Goal: Browse casually

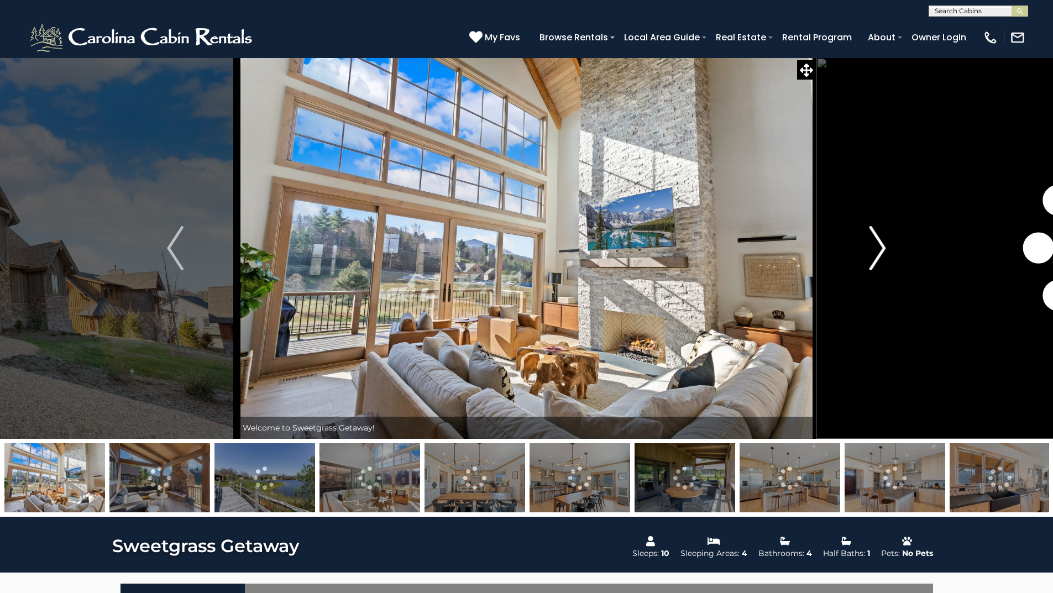
click at [878, 249] on img "Next" at bounding box center [877, 248] width 17 height 44
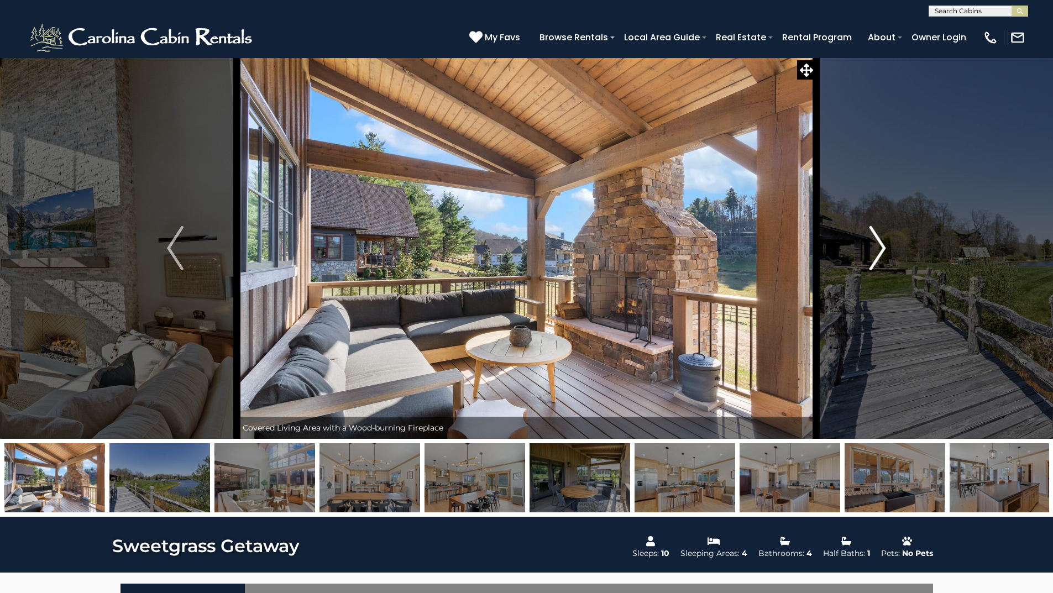
click at [878, 249] on img "Next" at bounding box center [877, 248] width 17 height 44
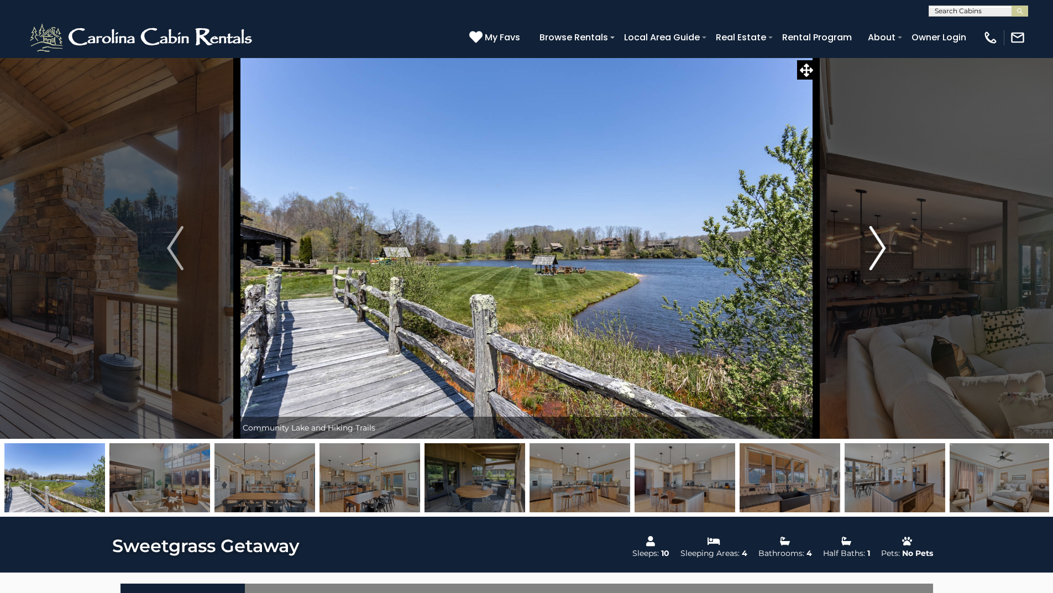
click at [878, 249] on img "Next" at bounding box center [877, 248] width 17 height 44
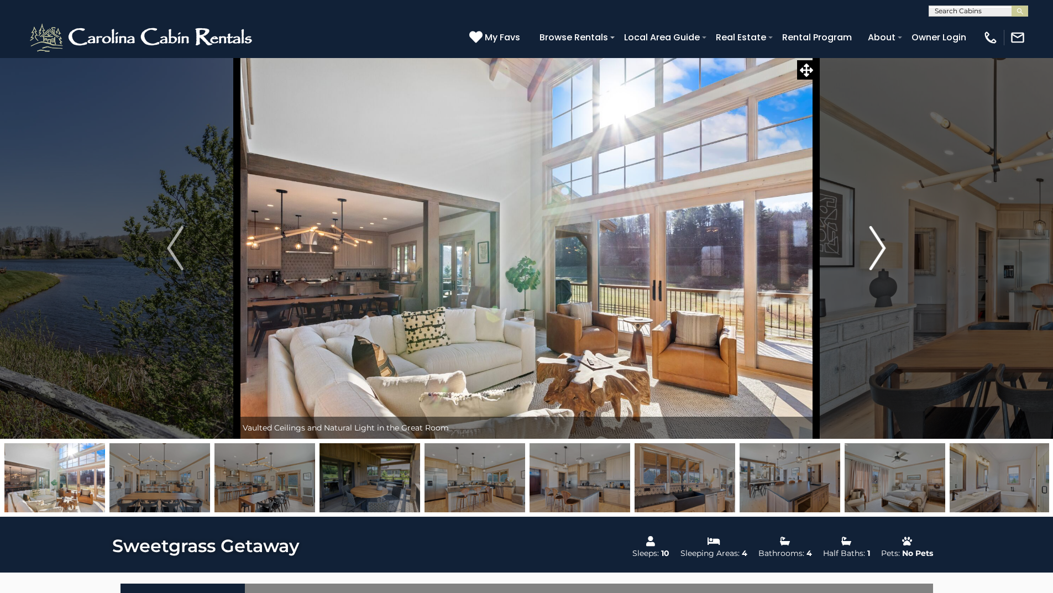
click at [878, 249] on img "Next" at bounding box center [877, 248] width 17 height 44
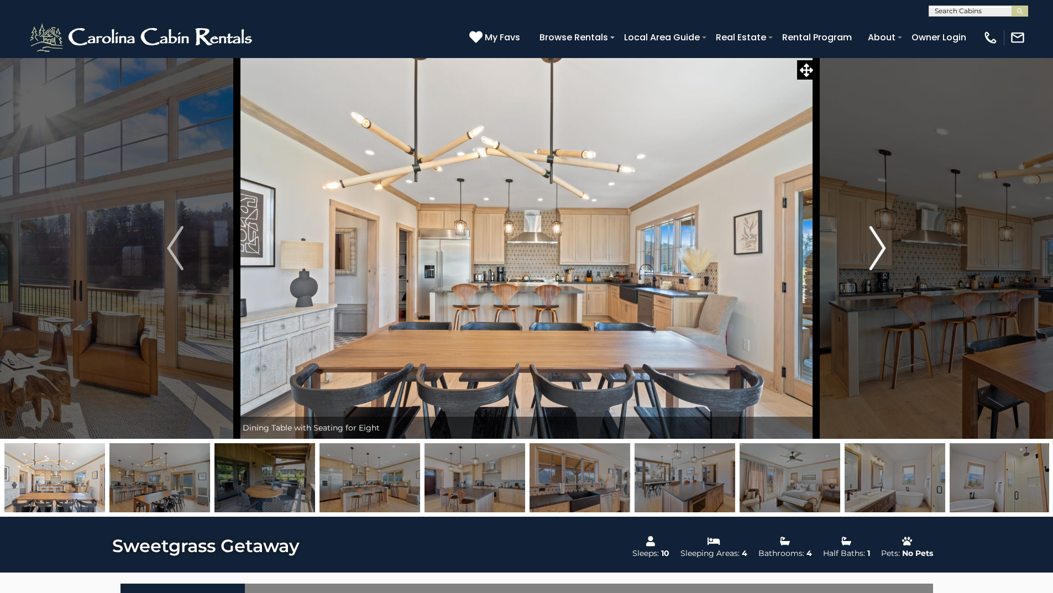
click at [878, 249] on img "Next" at bounding box center [877, 248] width 17 height 44
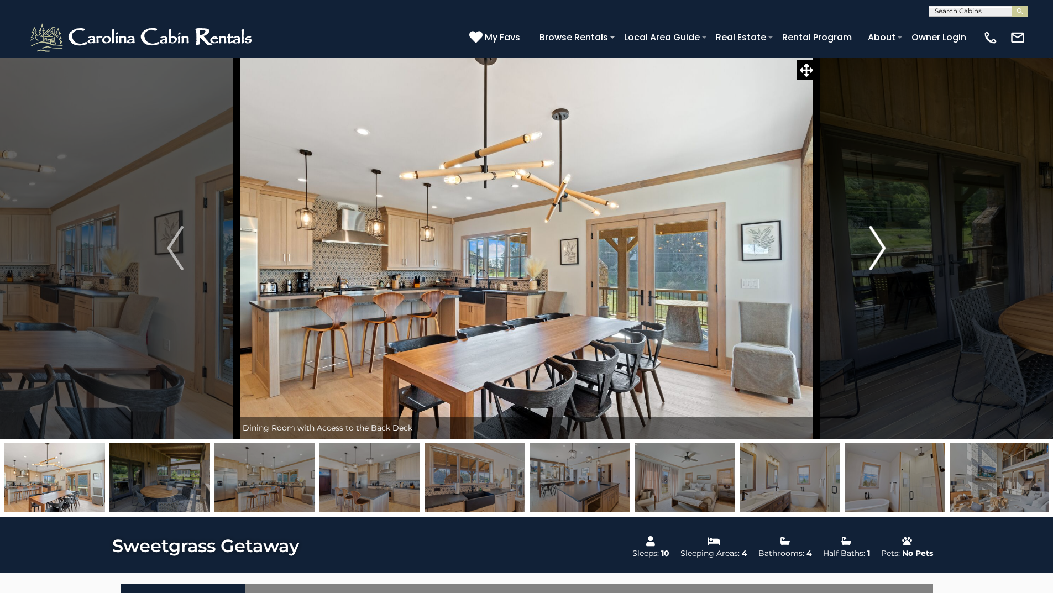
click at [878, 249] on img "Next" at bounding box center [877, 248] width 17 height 44
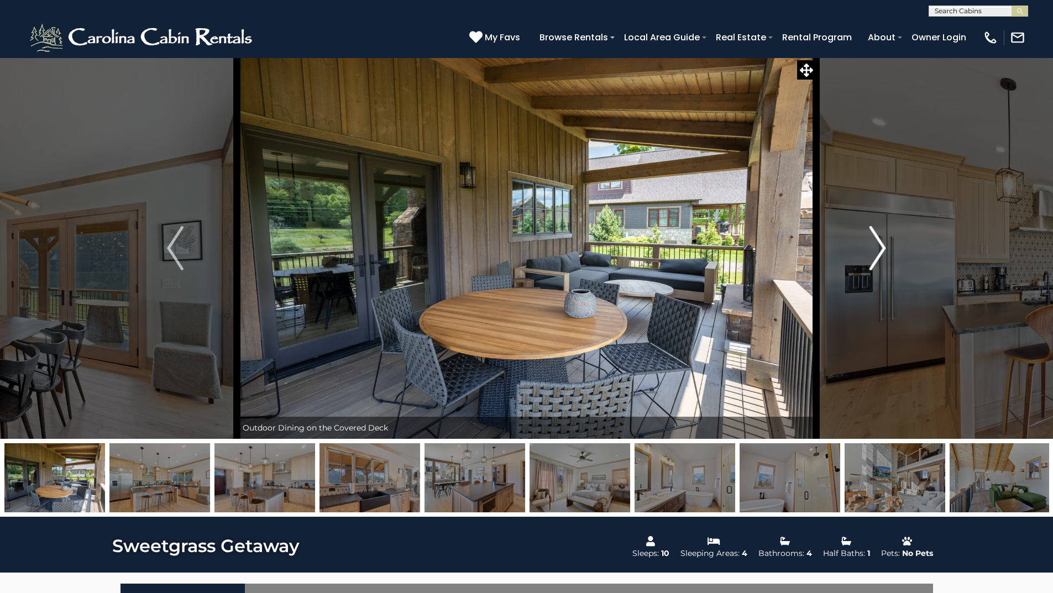
click at [878, 249] on img "Next" at bounding box center [877, 248] width 17 height 44
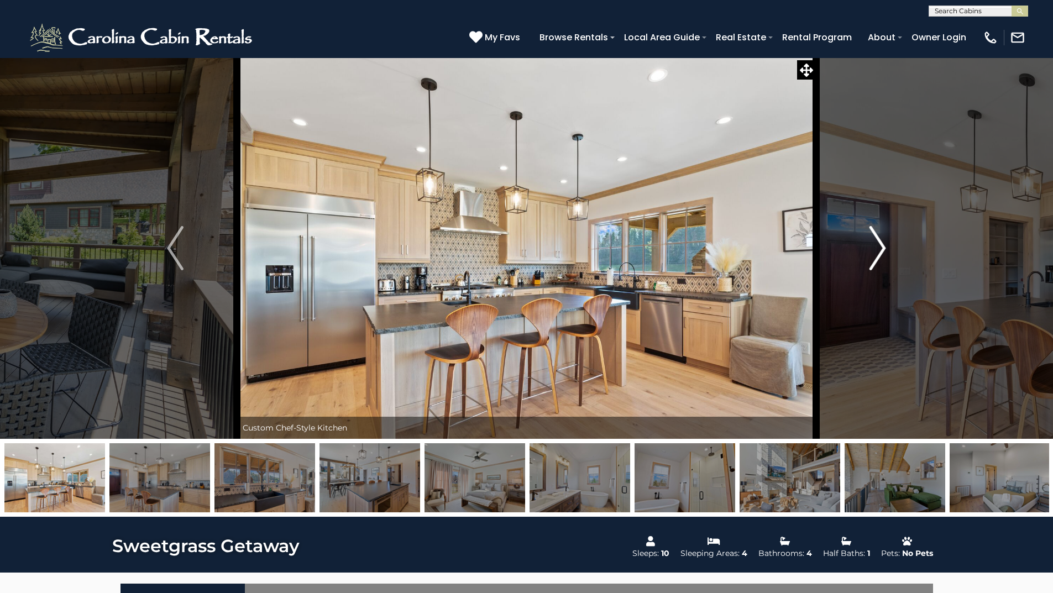
click at [878, 249] on img "Next" at bounding box center [877, 248] width 17 height 44
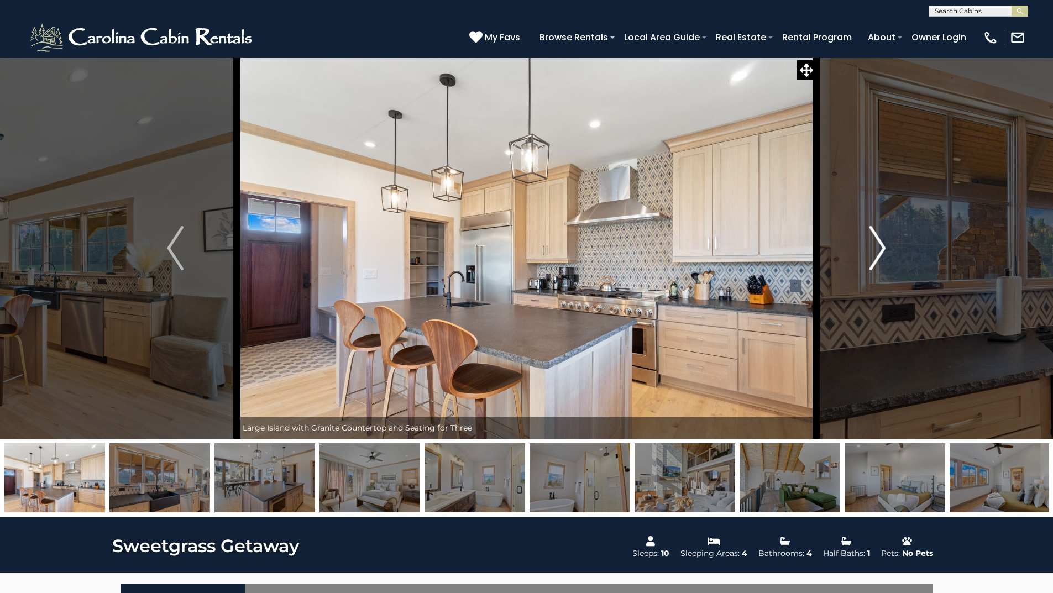
click at [878, 249] on img "Next" at bounding box center [877, 248] width 17 height 44
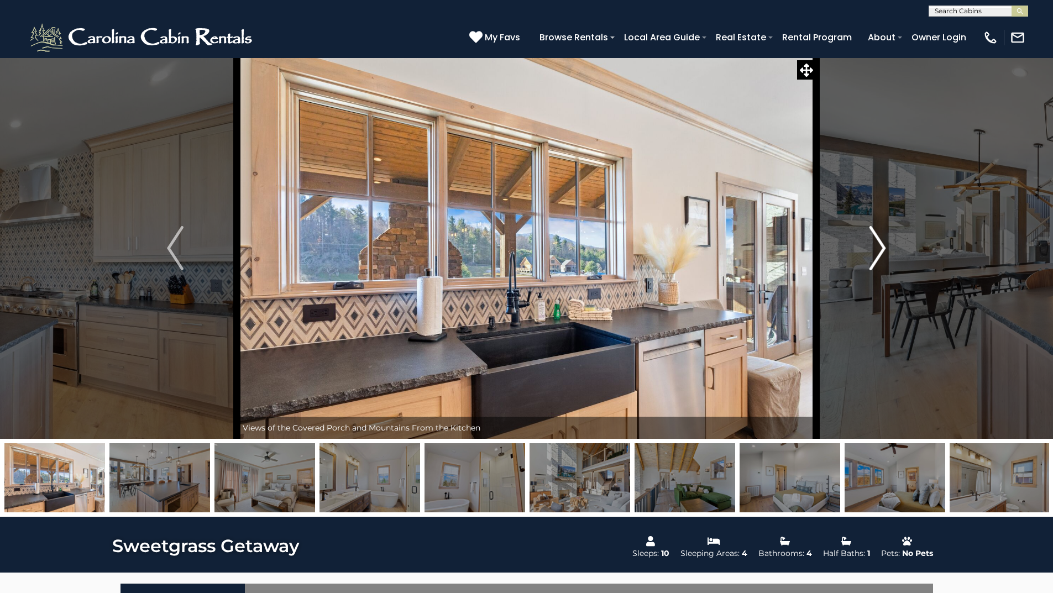
click at [878, 249] on img "Next" at bounding box center [877, 248] width 17 height 44
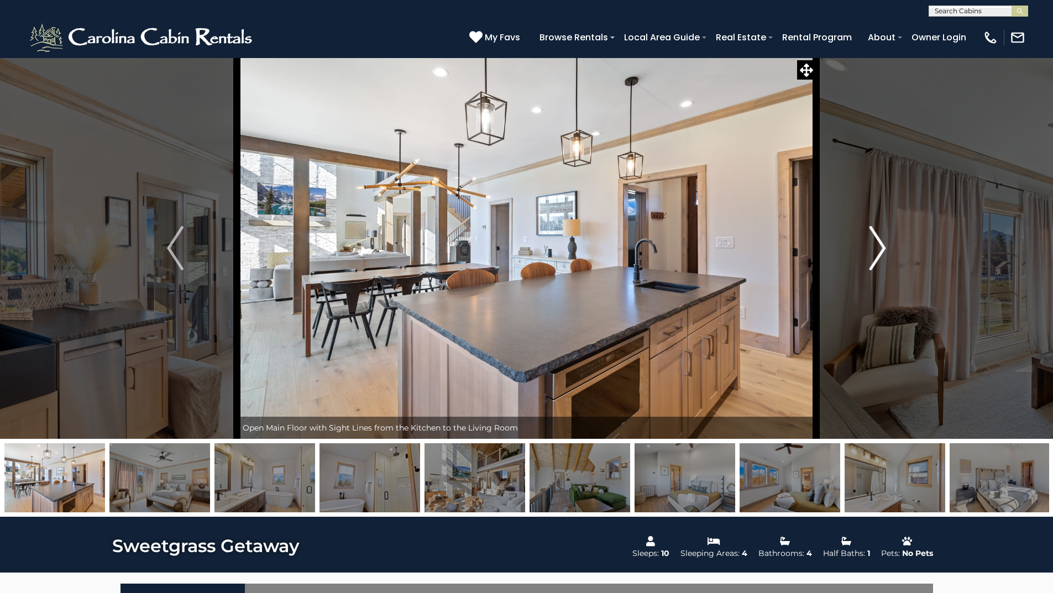
click at [878, 249] on img "Next" at bounding box center [877, 248] width 17 height 44
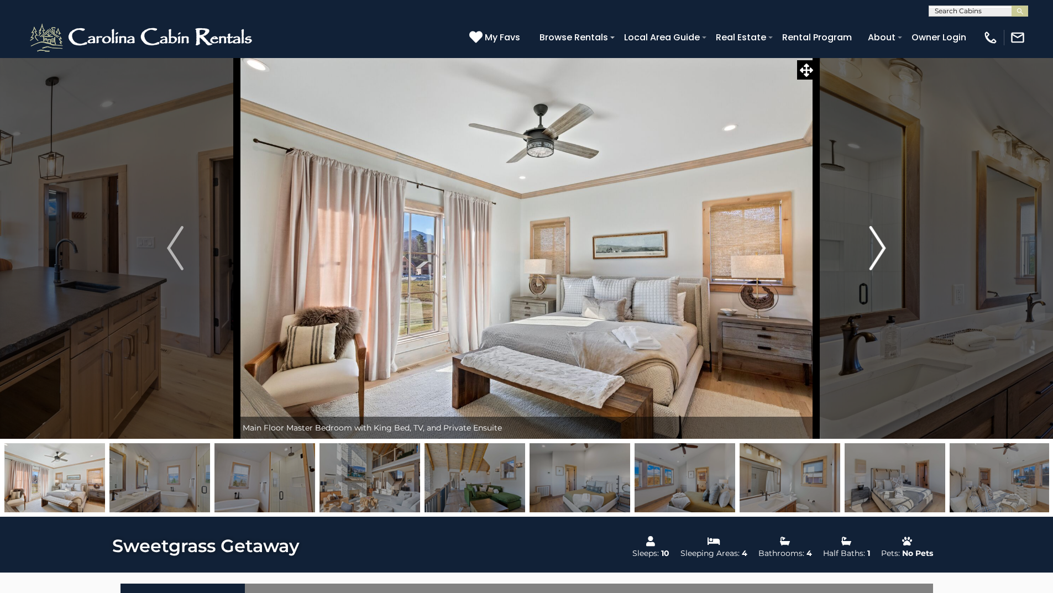
click at [878, 249] on img "Next" at bounding box center [877, 248] width 17 height 44
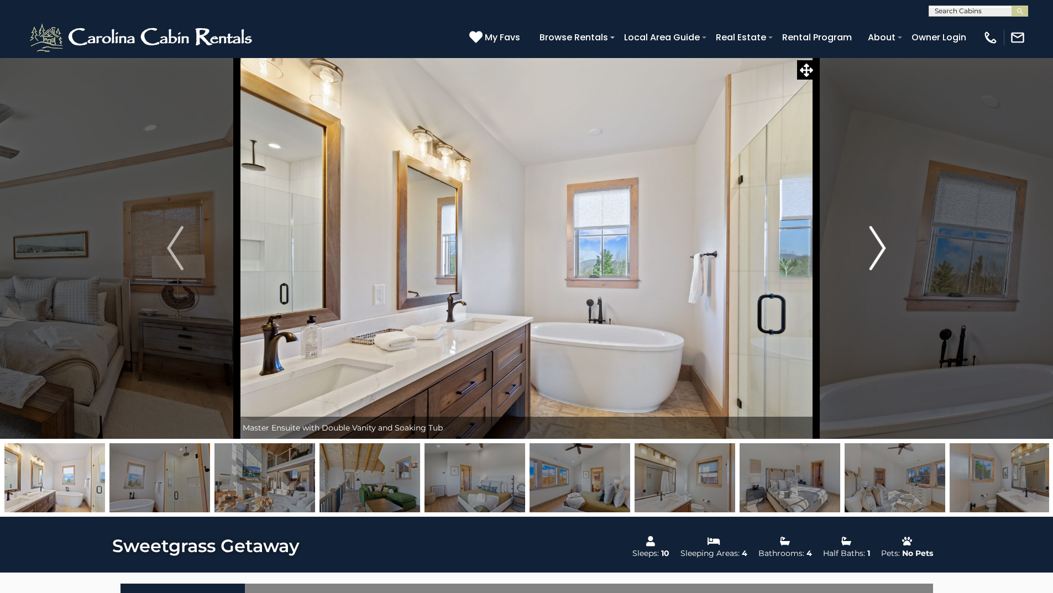
click at [878, 249] on img "Next" at bounding box center [877, 248] width 17 height 44
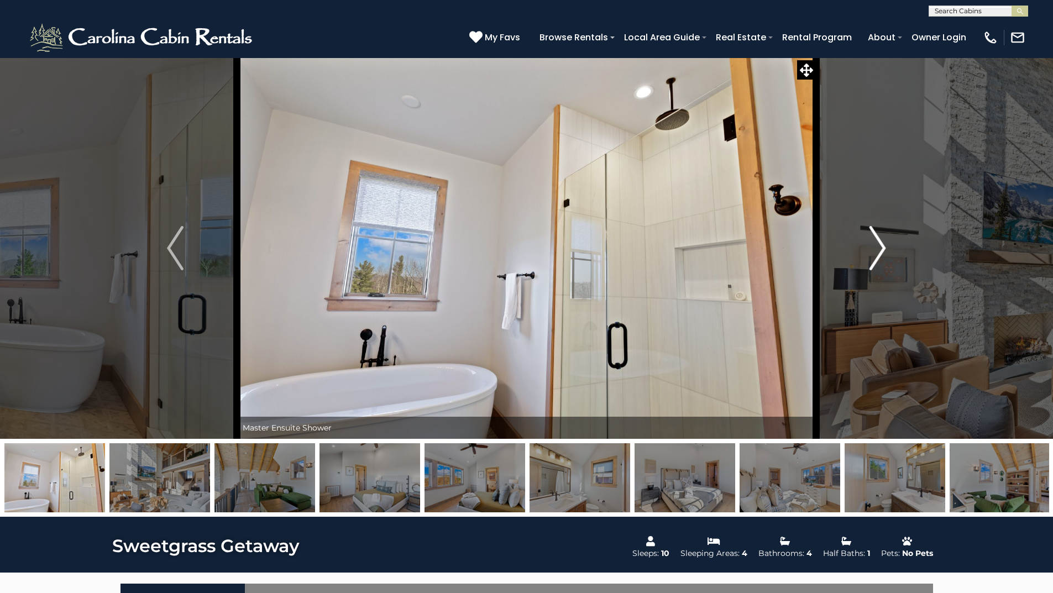
click at [878, 249] on img "Next" at bounding box center [877, 248] width 17 height 44
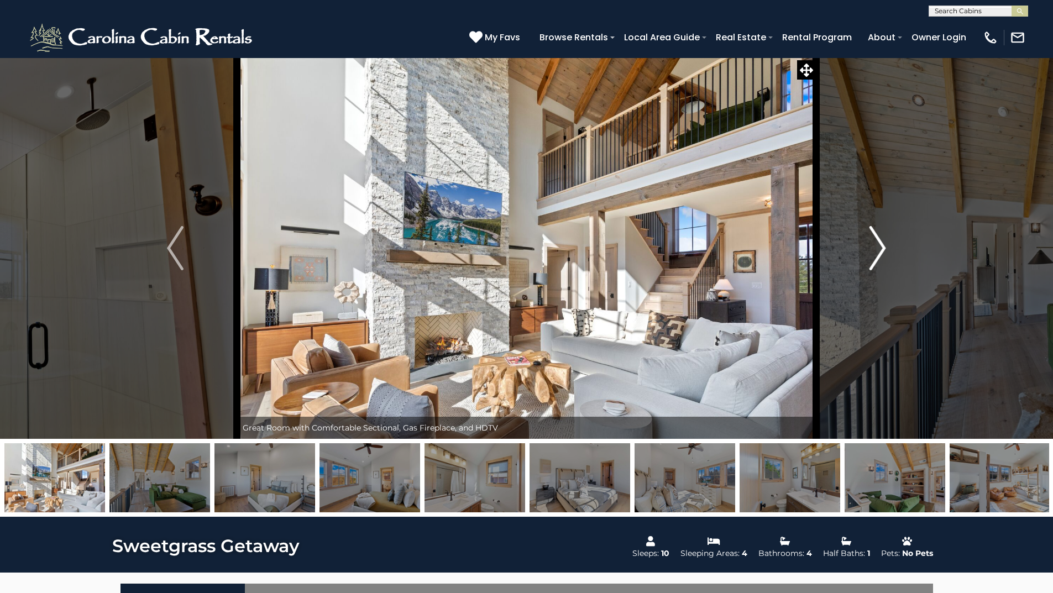
click at [878, 249] on img "Next" at bounding box center [877, 248] width 17 height 44
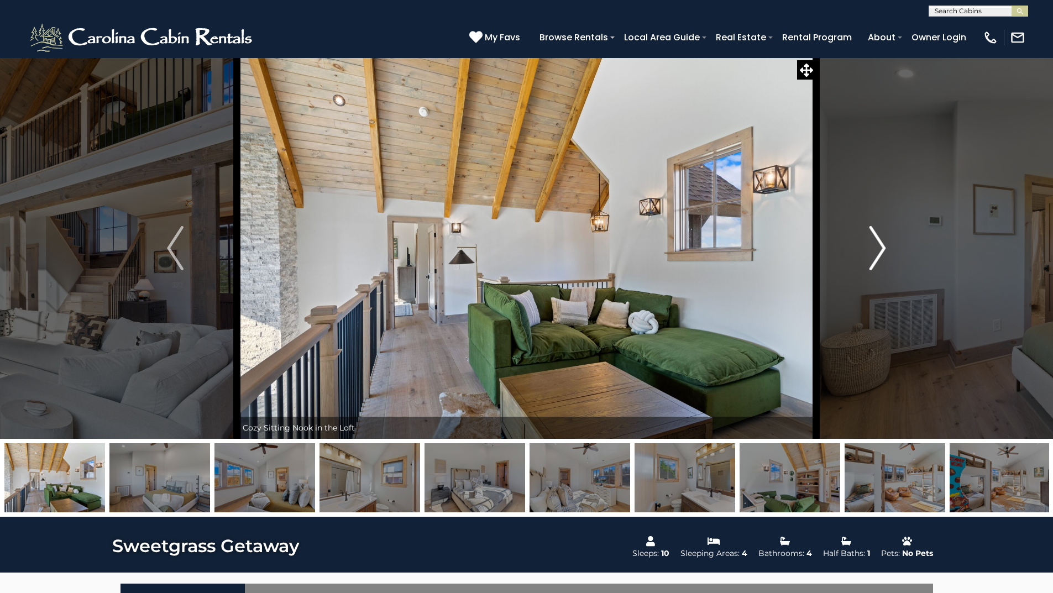
click at [878, 249] on img "Next" at bounding box center [877, 248] width 17 height 44
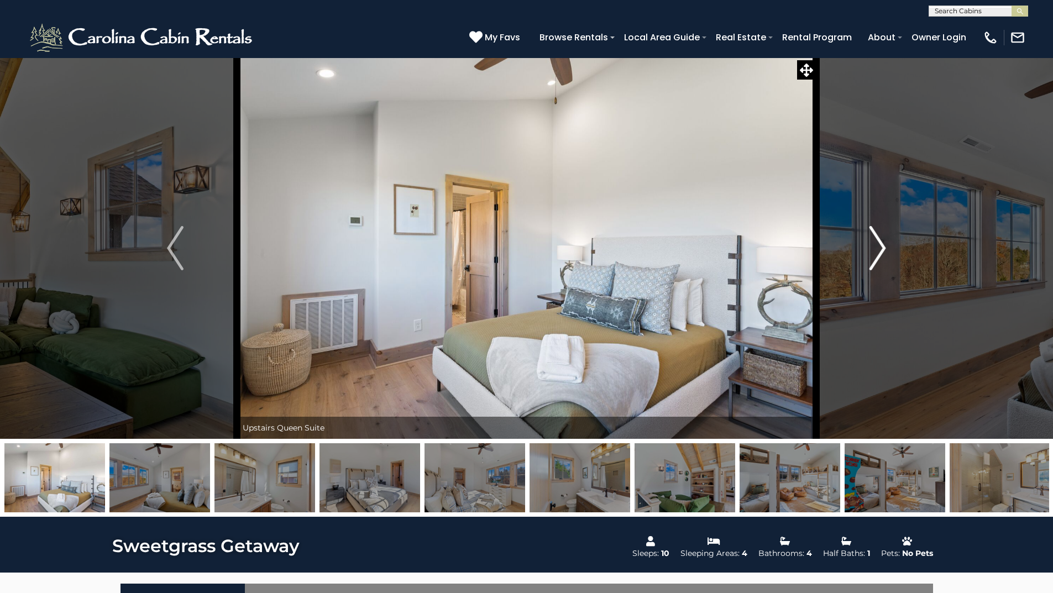
click at [878, 249] on img "Next" at bounding box center [877, 248] width 17 height 44
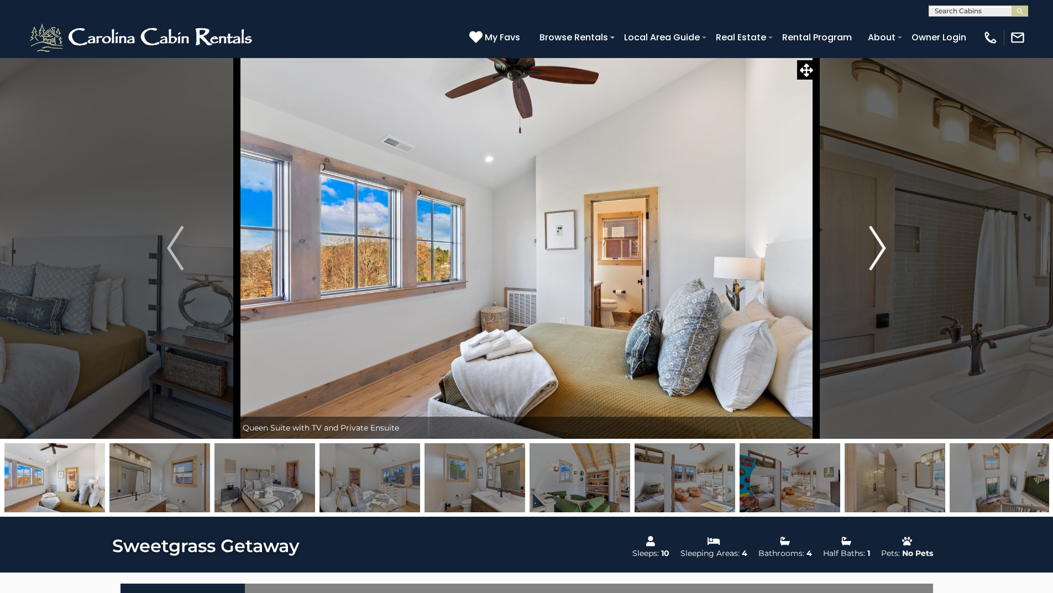
click at [878, 249] on img "Next" at bounding box center [877, 248] width 17 height 44
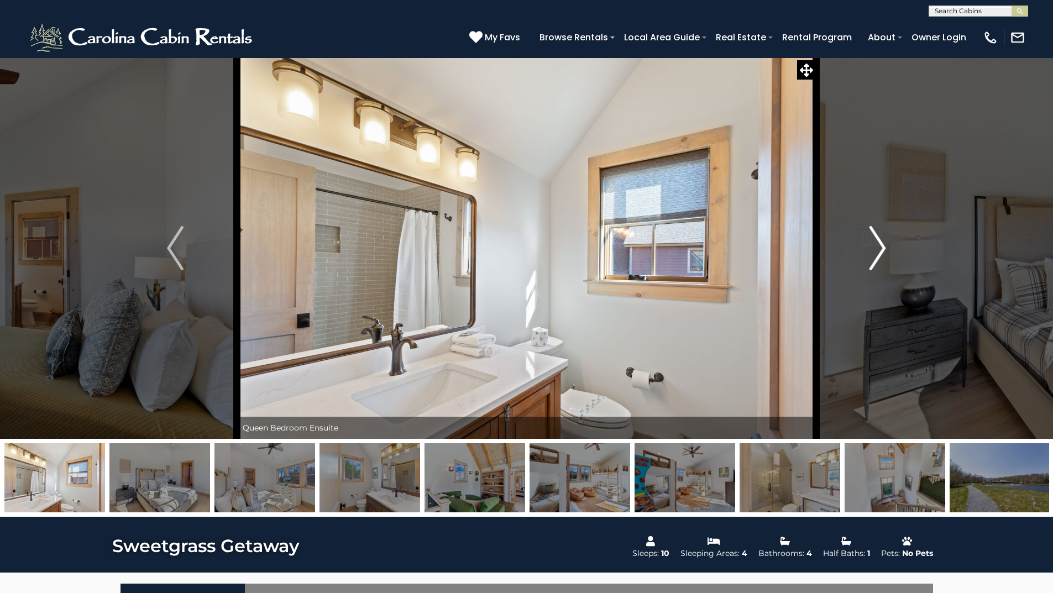
click at [878, 249] on img "Next" at bounding box center [877, 248] width 17 height 44
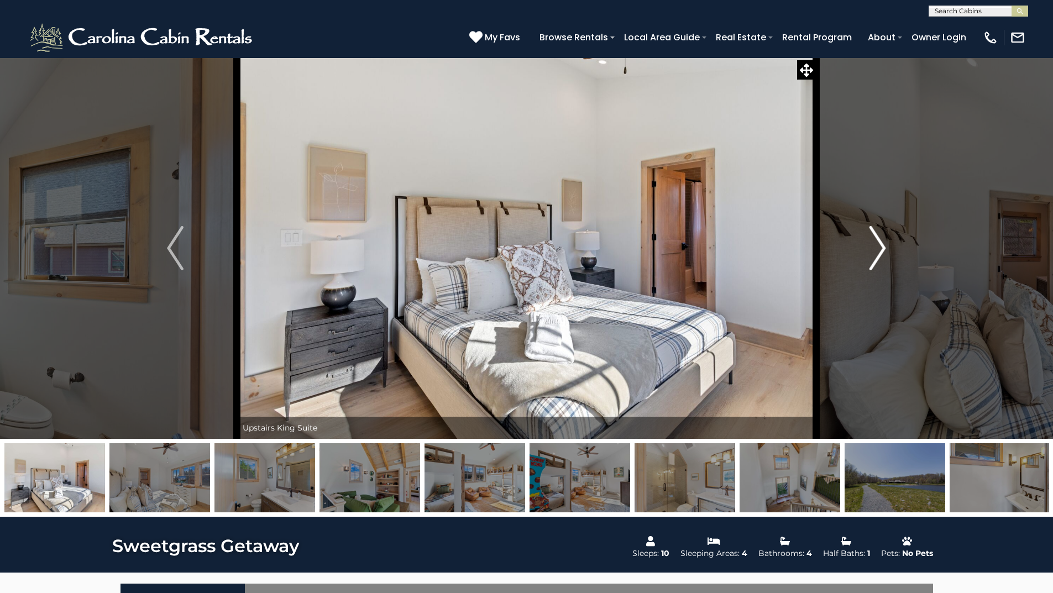
click at [878, 249] on img "Next" at bounding box center [877, 248] width 17 height 44
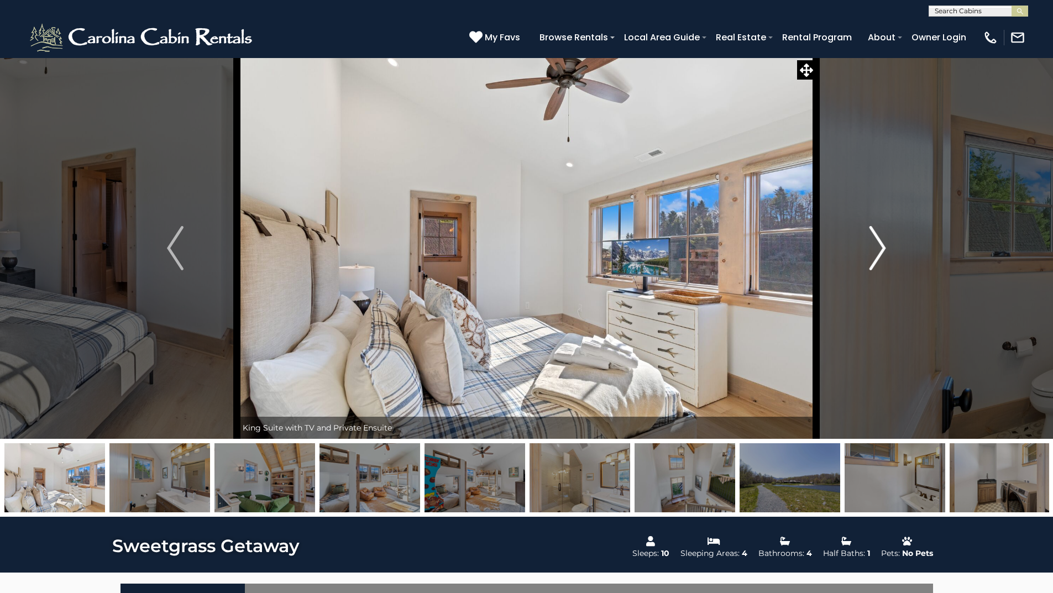
click at [878, 249] on img "Next" at bounding box center [877, 248] width 17 height 44
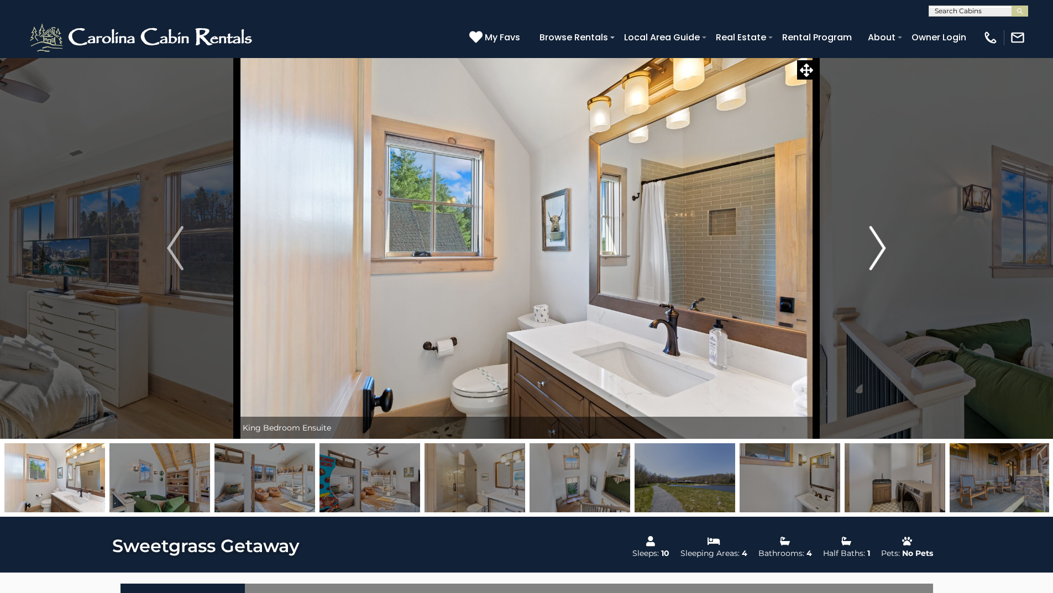
click at [878, 249] on img "Next" at bounding box center [877, 248] width 17 height 44
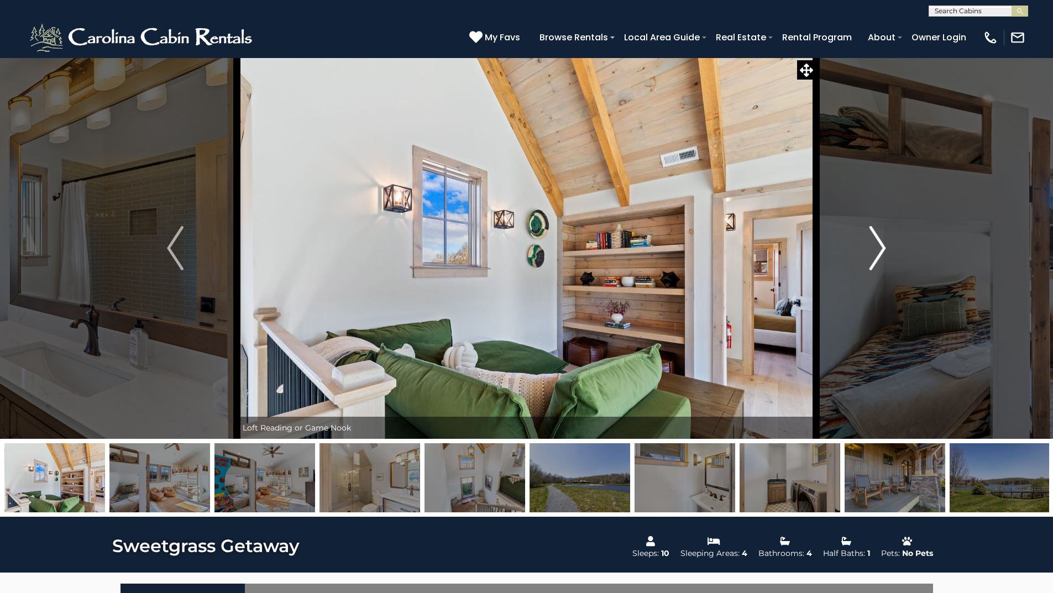
click at [878, 249] on img "Next" at bounding box center [877, 248] width 17 height 44
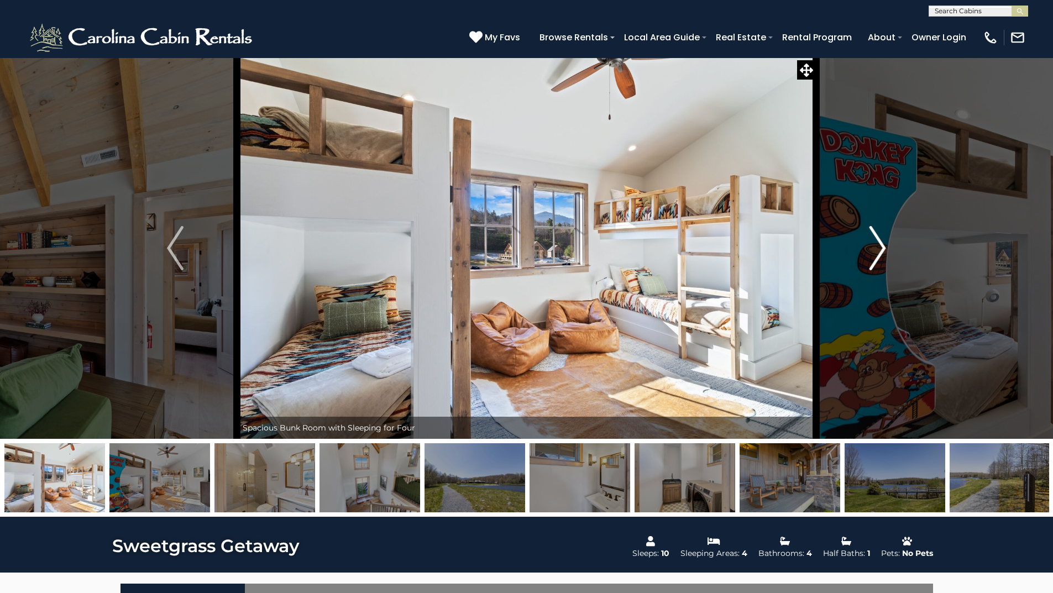
click at [878, 249] on img "Next" at bounding box center [877, 248] width 17 height 44
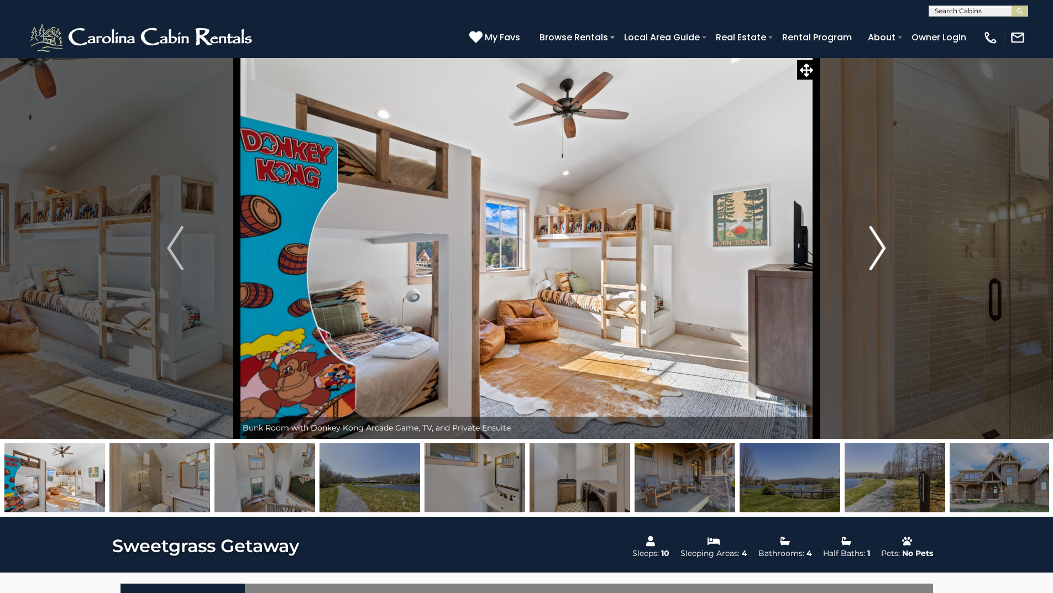
click at [878, 249] on img "Next" at bounding box center [877, 248] width 17 height 44
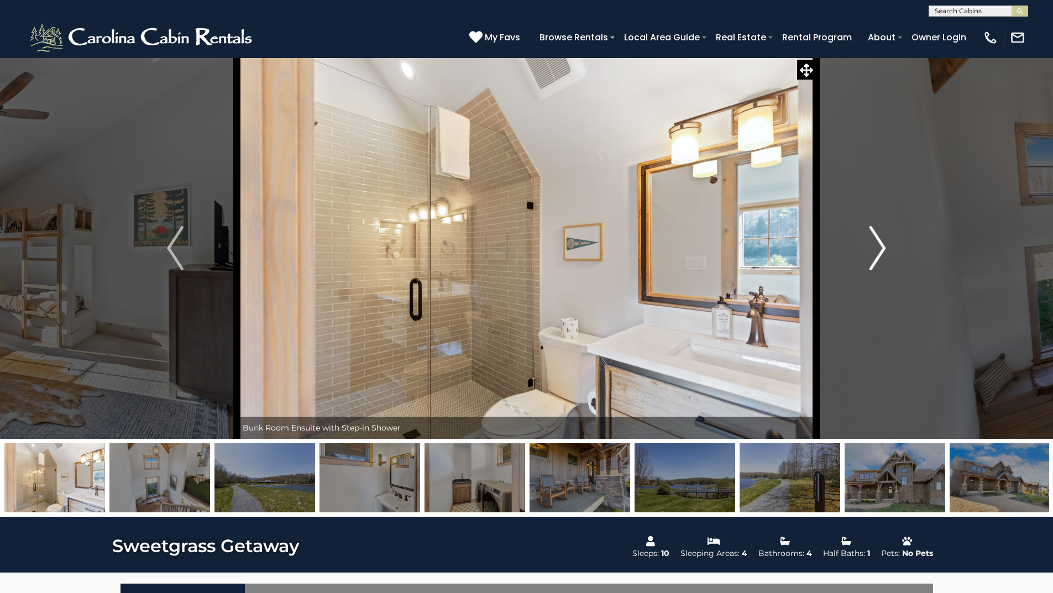
click at [878, 249] on img "Next" at bounding box center [877, 248] width 17 height 44
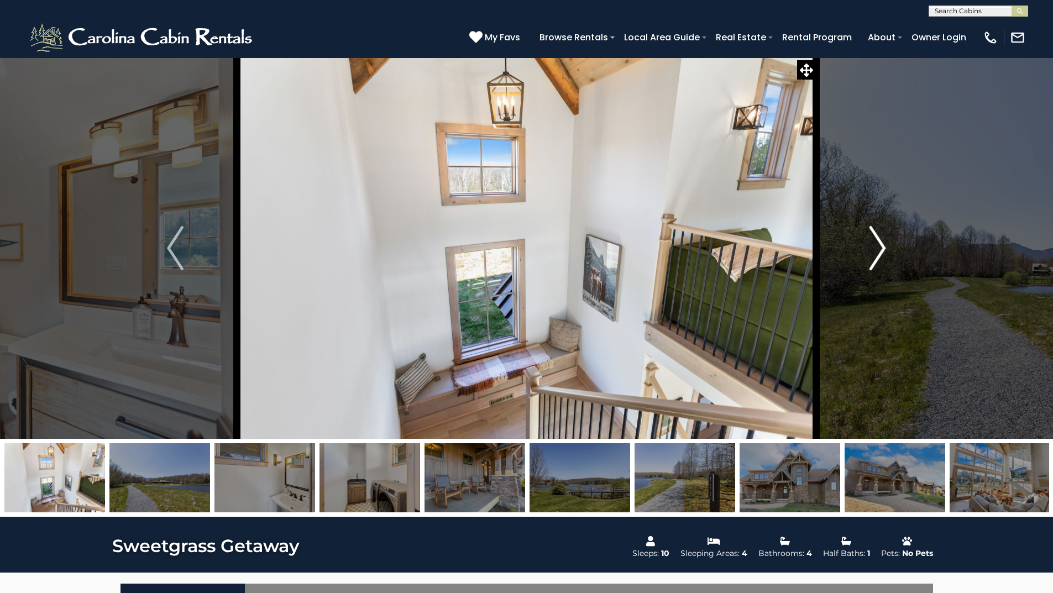
click at [878, 249] on img "Next" at bounding box center [877, 248] width 17 height 44
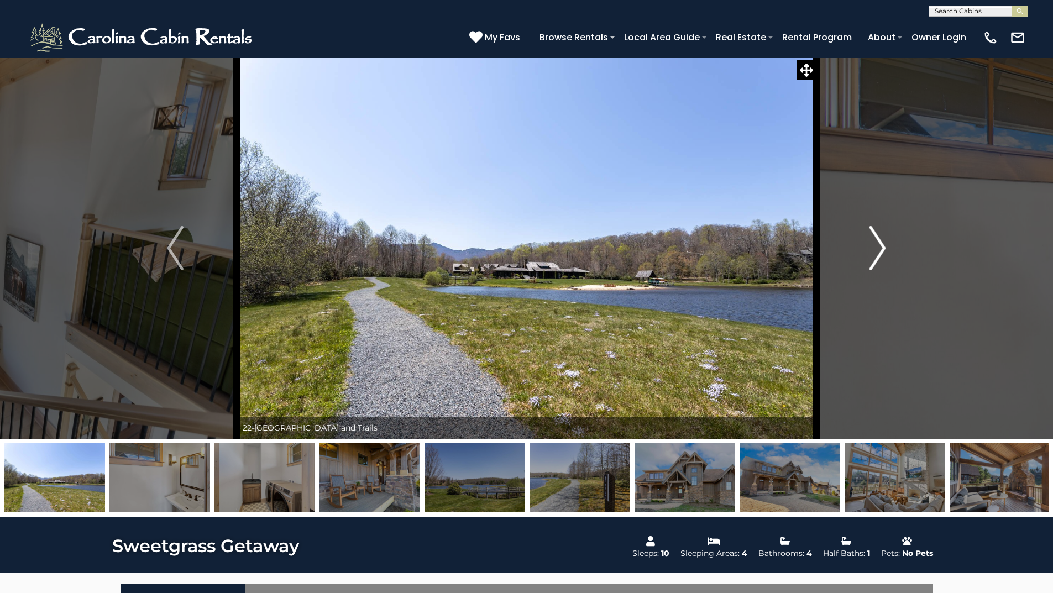
click at [878, 249] on img "Next" at bounding box center [877, 248] width 17 height 44
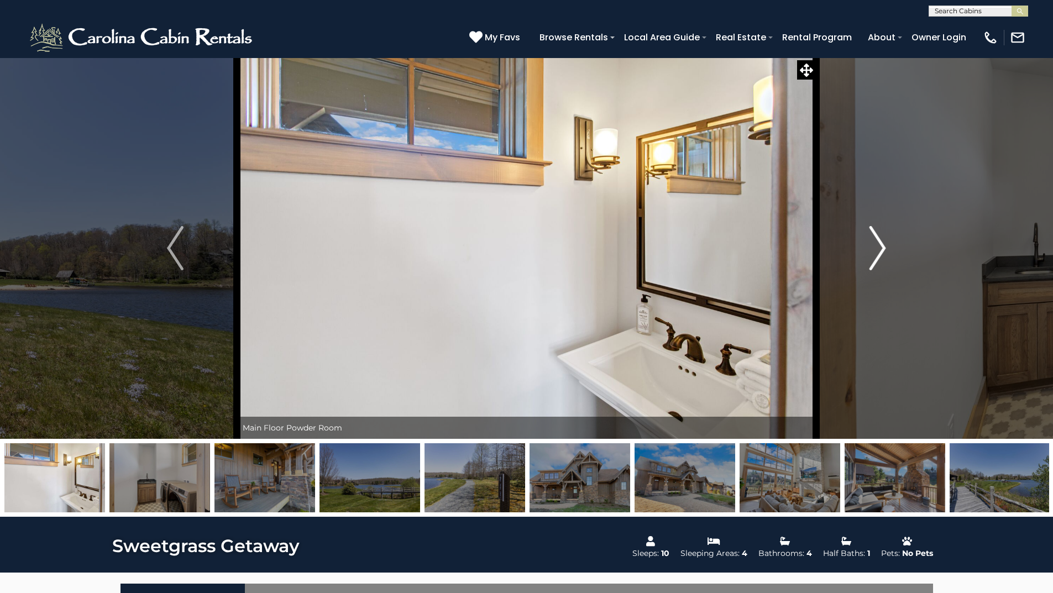
click at [878, 249] on img "Next" at bounding box center [877, 248] width 17 height 44
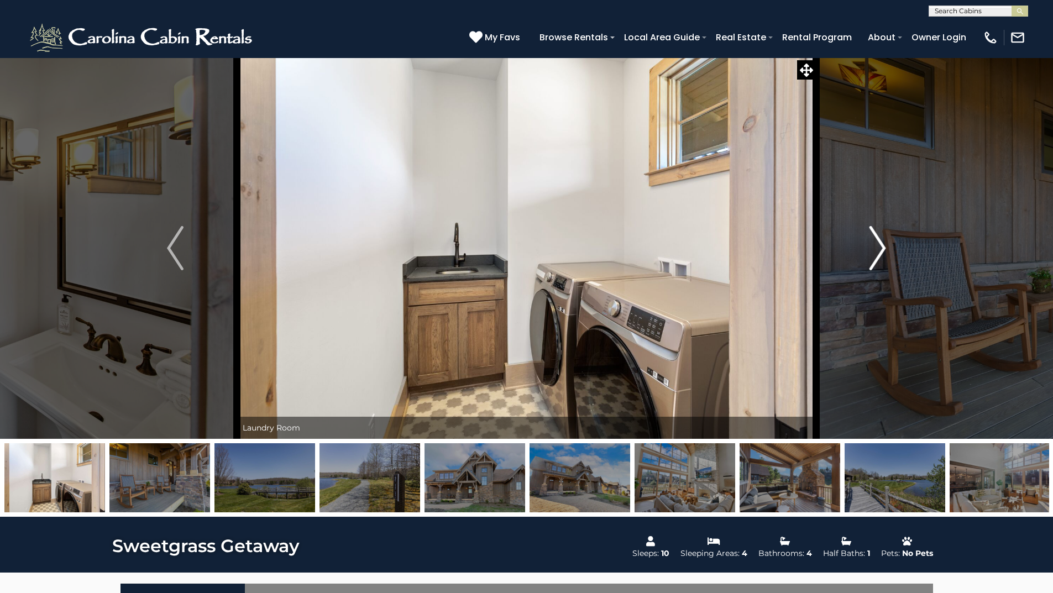
click at [878, 249] on img "Next" at bounding box center [877, 248] width 17 height 44
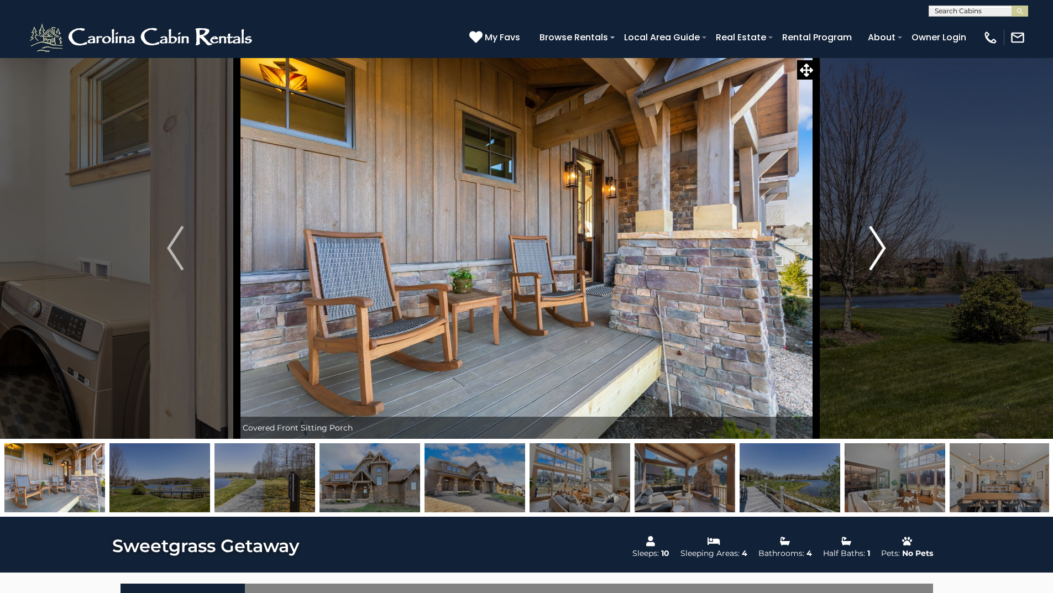
click at [878, 249] on img "Next" at bounding box center [877, 248] width 17 height 44
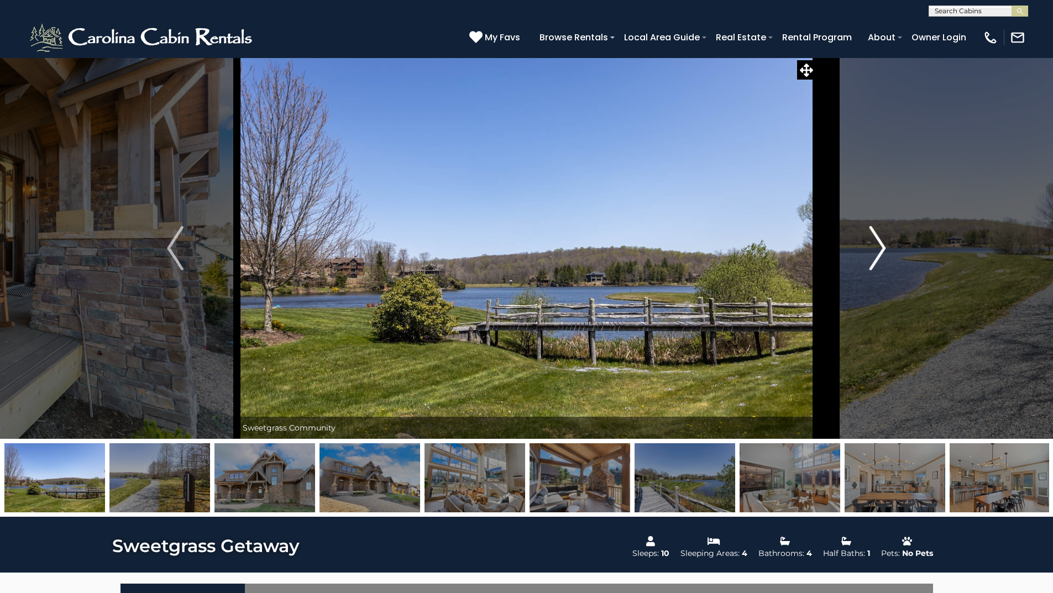
click at [878, 249] on img "Next" at bounding box center [877, 248] width 17 height 44
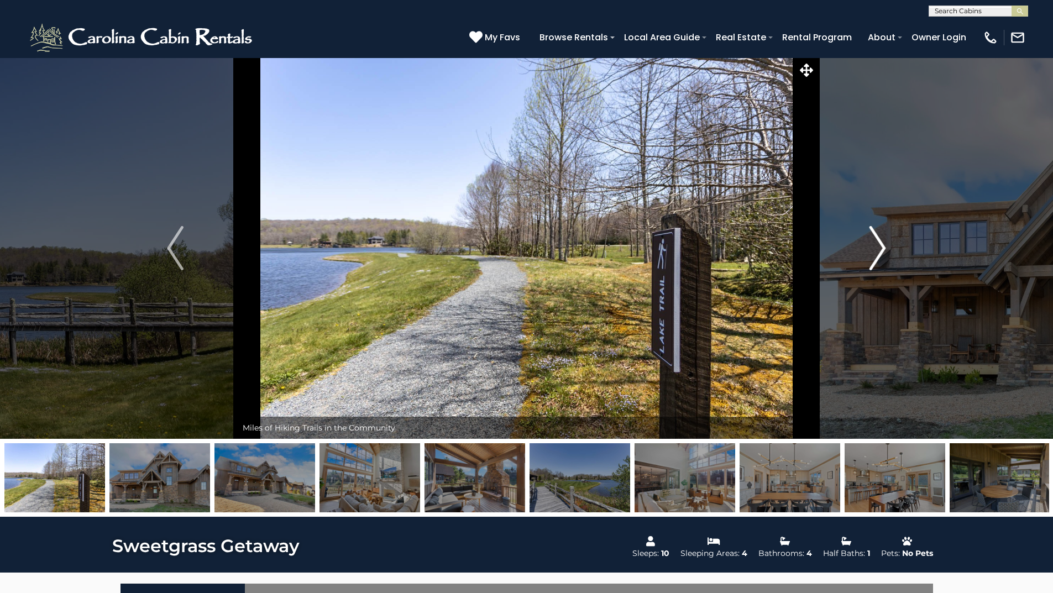
click at [878, 249] on img "Next" at bounding box center [877, 248] width 17 height 44
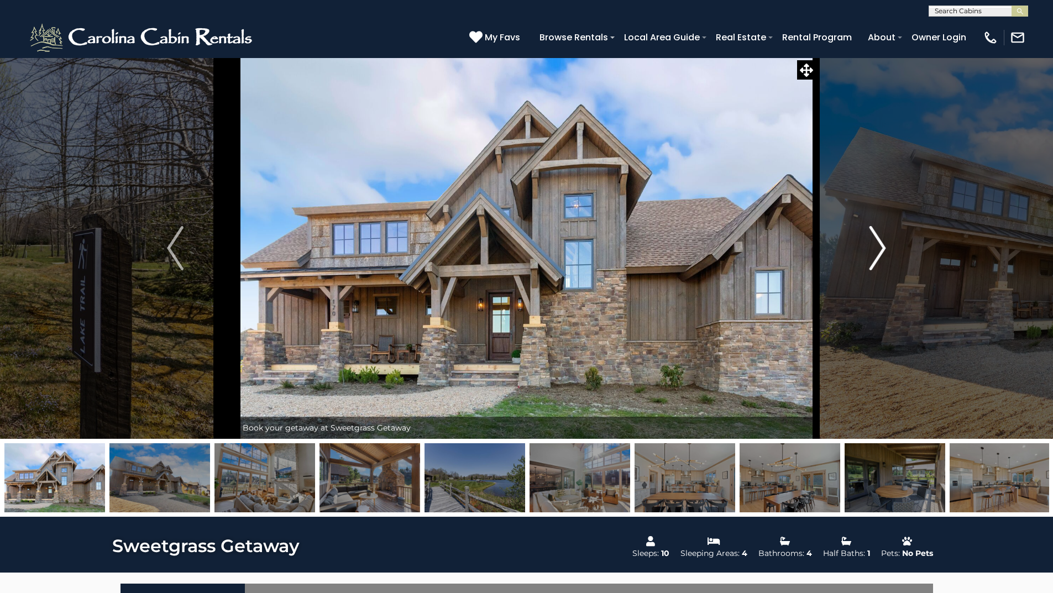
click at [878, 249] on img "Next" at bounding box center [877, 248] width 17 height 44
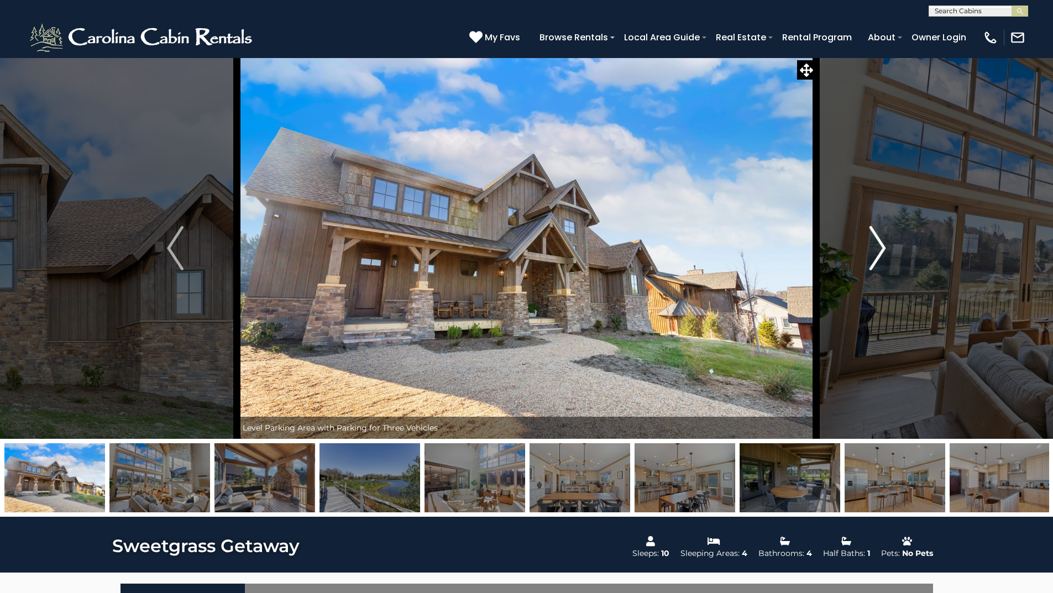
click at [878, 249] on img "Next" at bounding box center [877, 248] width 17 height 44
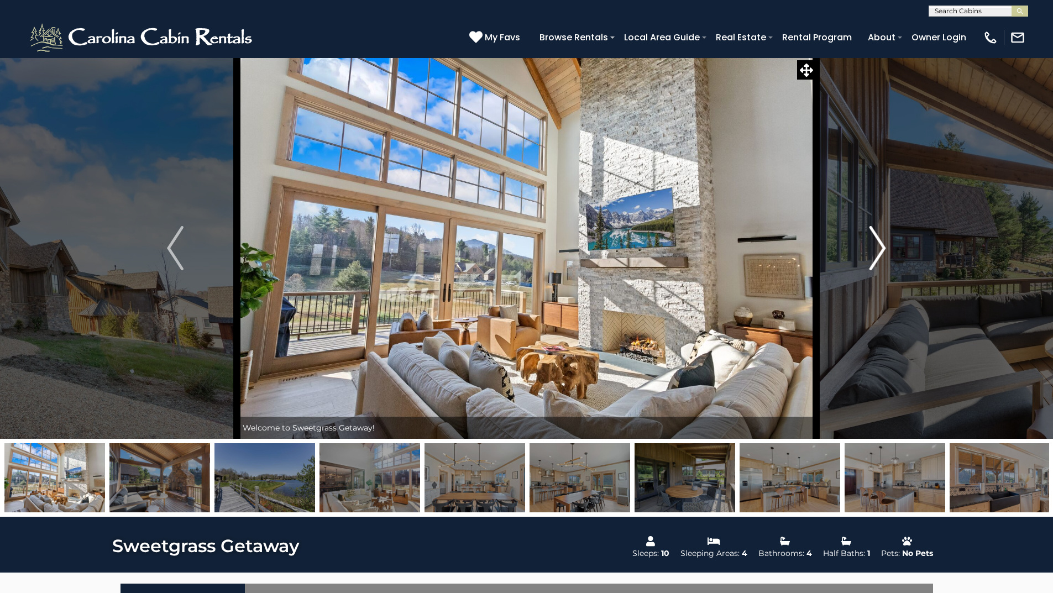
click at [878, 249] on img "Next" at bounding box center [877, 248] width 17 height 44
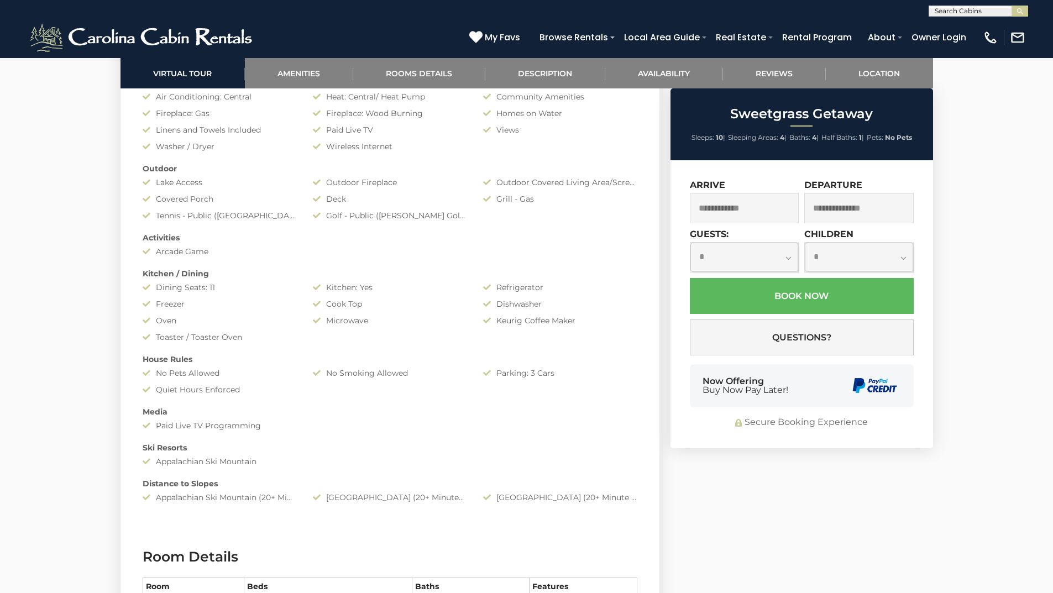
scroll to position [939, 0]
